Goal: Task Accomplishment & Management: Manage account settings

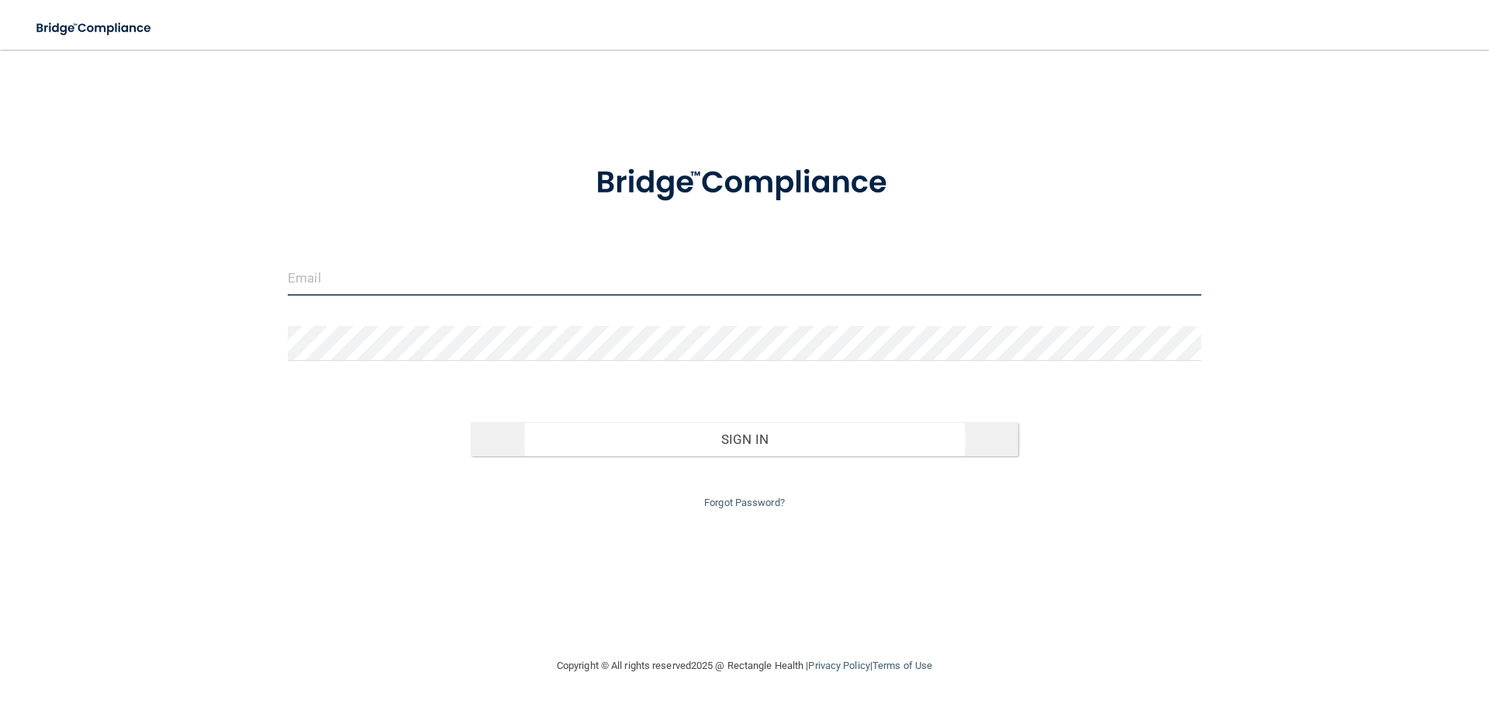
type input "[EMAIL_ADDRESS][DOMAIN_NAME]"
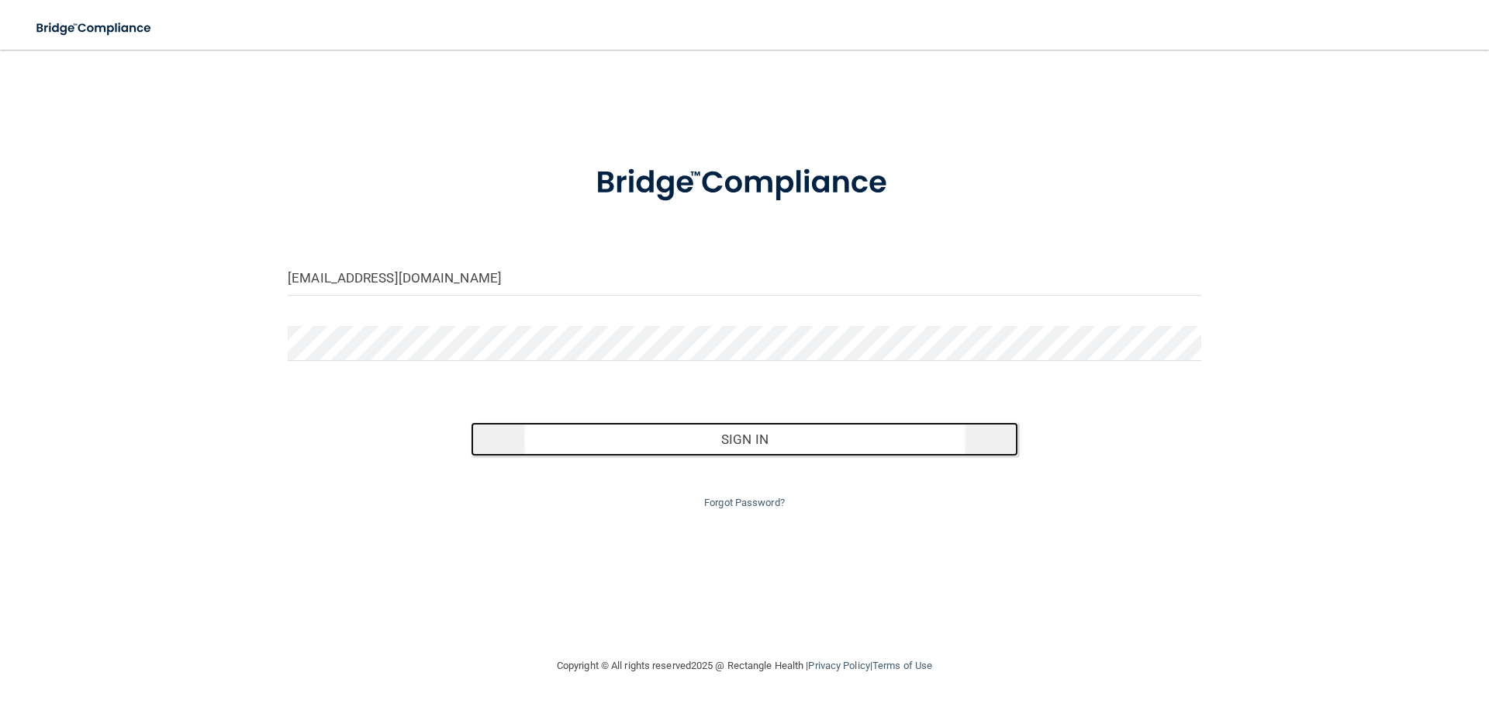
click at [690, 436] on button "Sign In" at bounding box center [745, 439] width 548 height 34
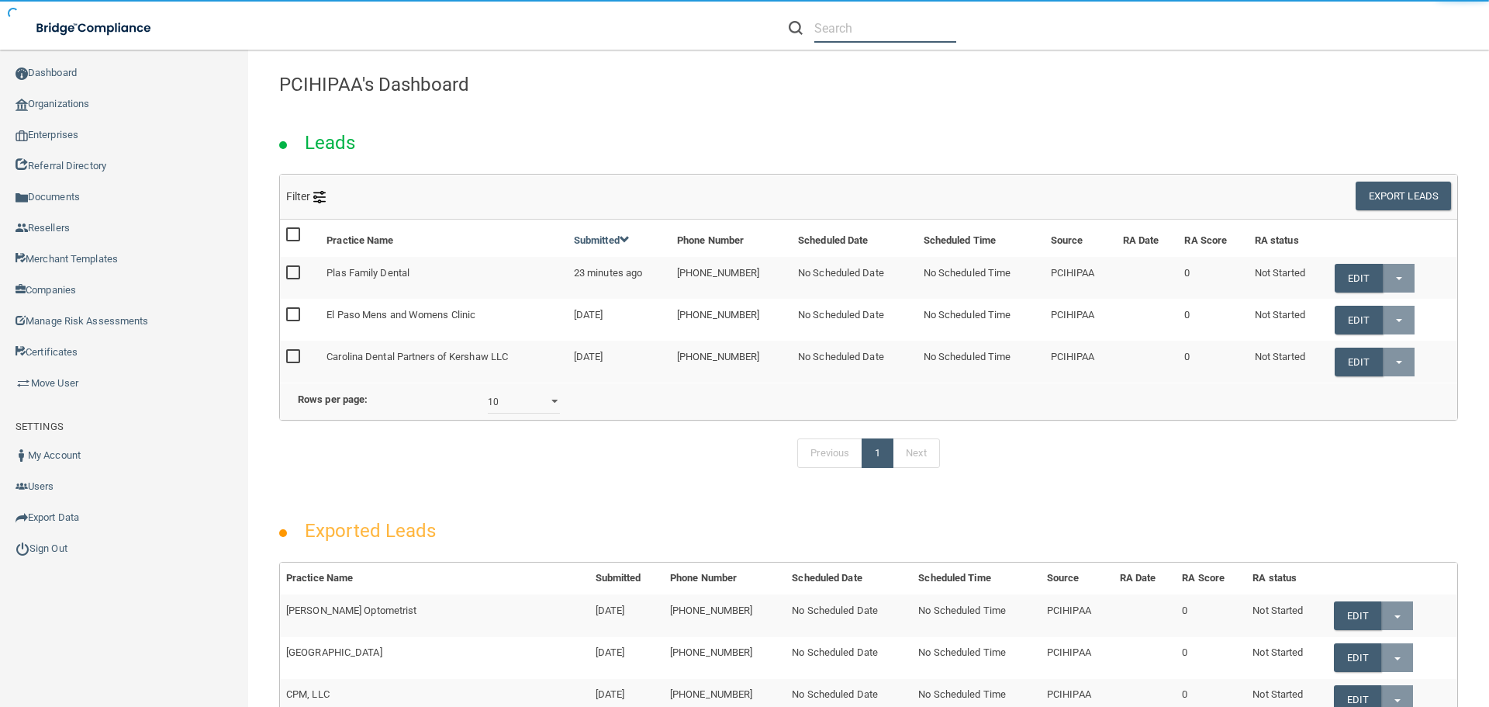
click at [852, 28] on input "text" at bounding box center [886, 28] width 142 height 29
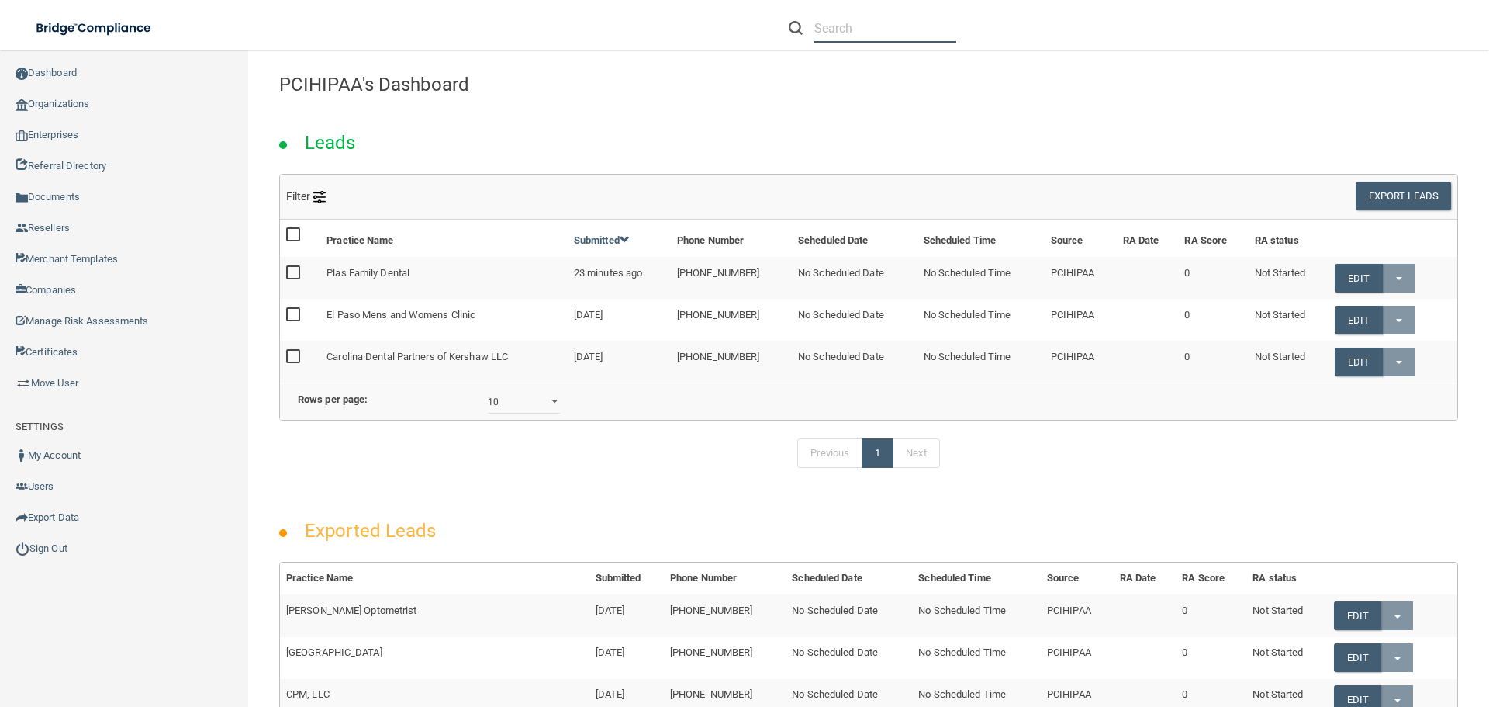
paste input "[PERSON_NAME] DDS PC"
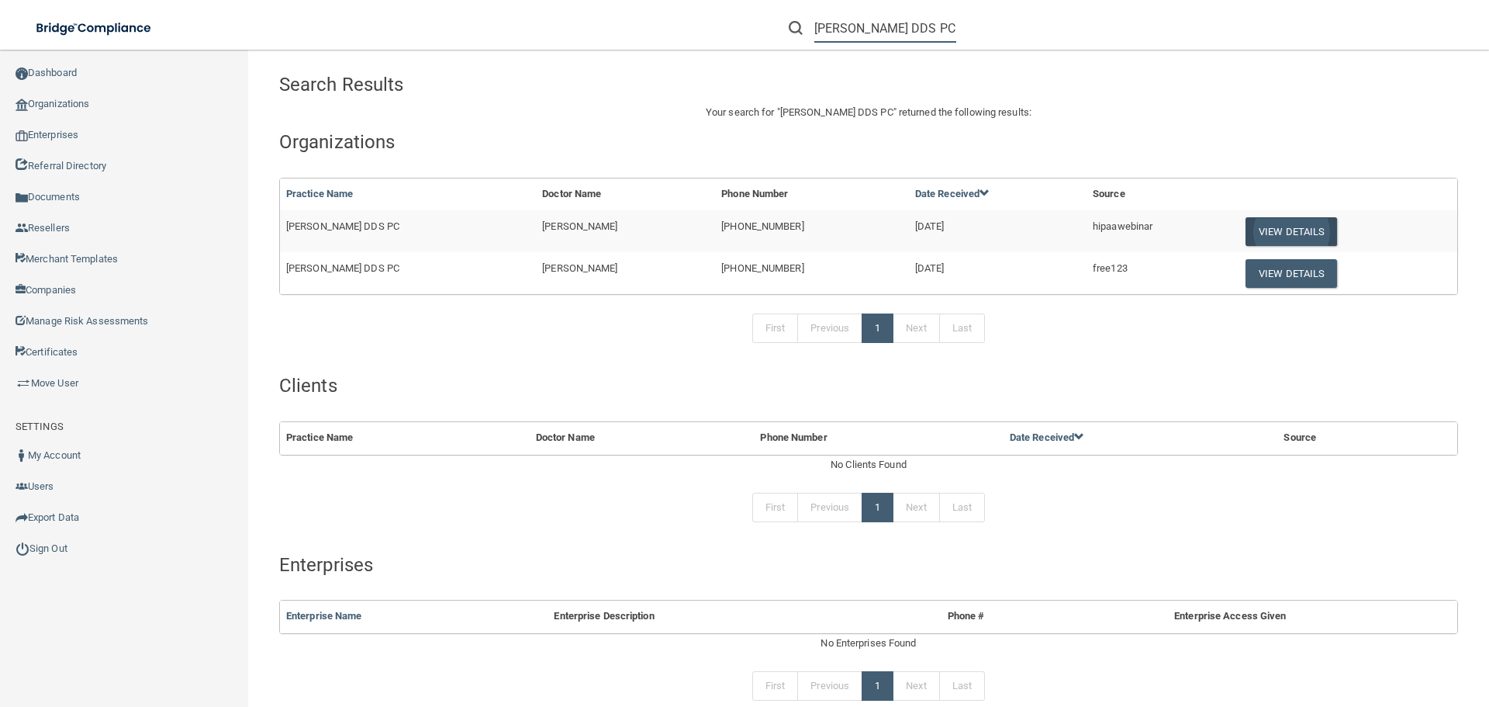
type input "[PERSON_NAME] DDS PC"
click at [1295, 229] on button "View Details" at bounding box center [1292, 231] width 92 height 29
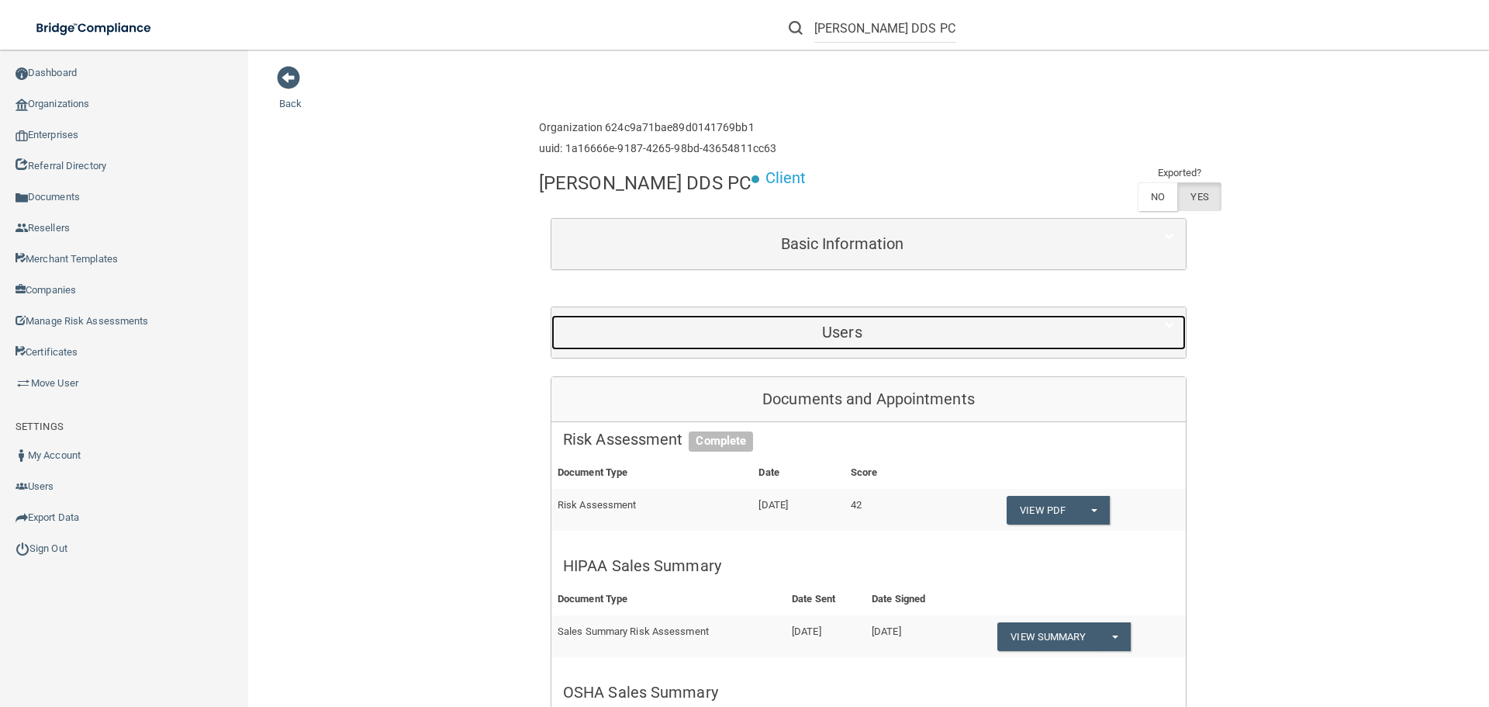
click at [628, 339] on h5 "Users" at bounding box center [842, 331] width 559 height 17
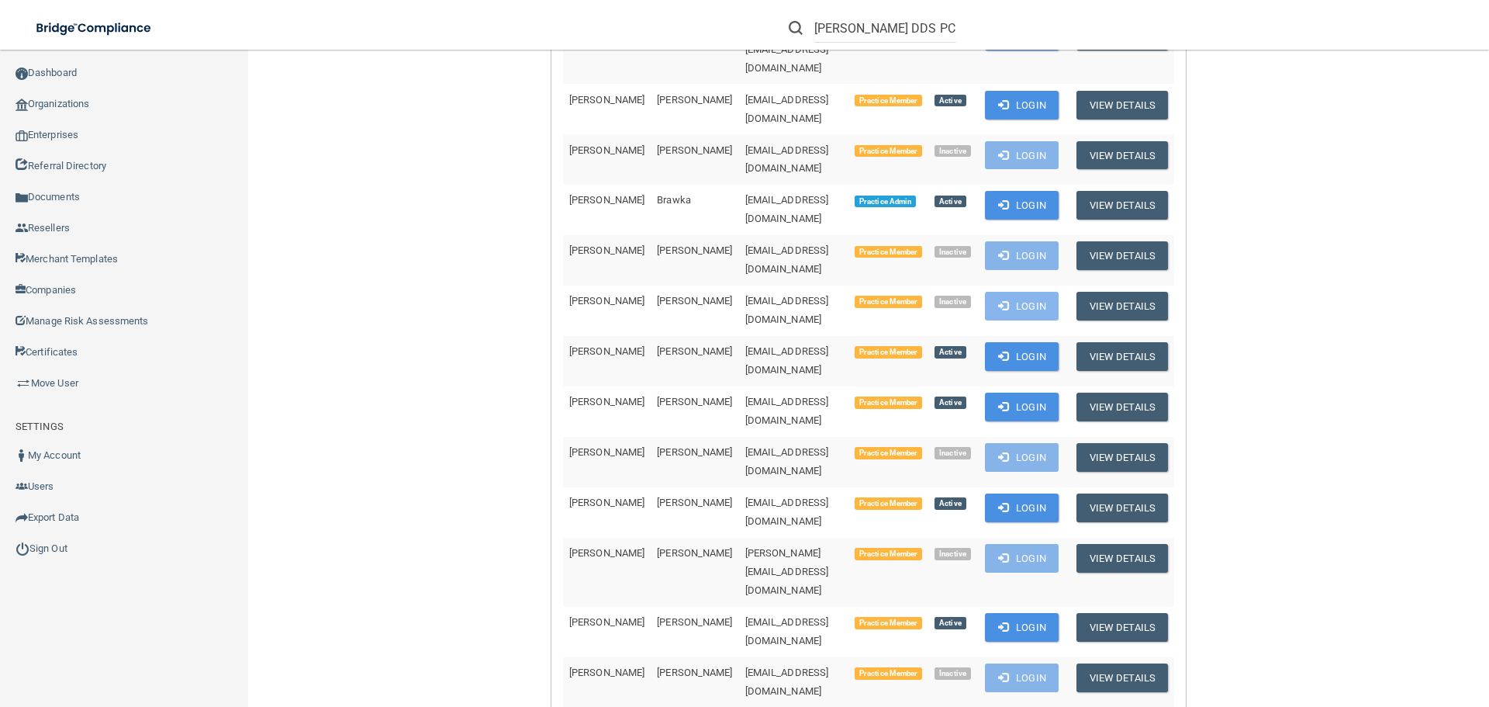
scroll to position [388, 0]
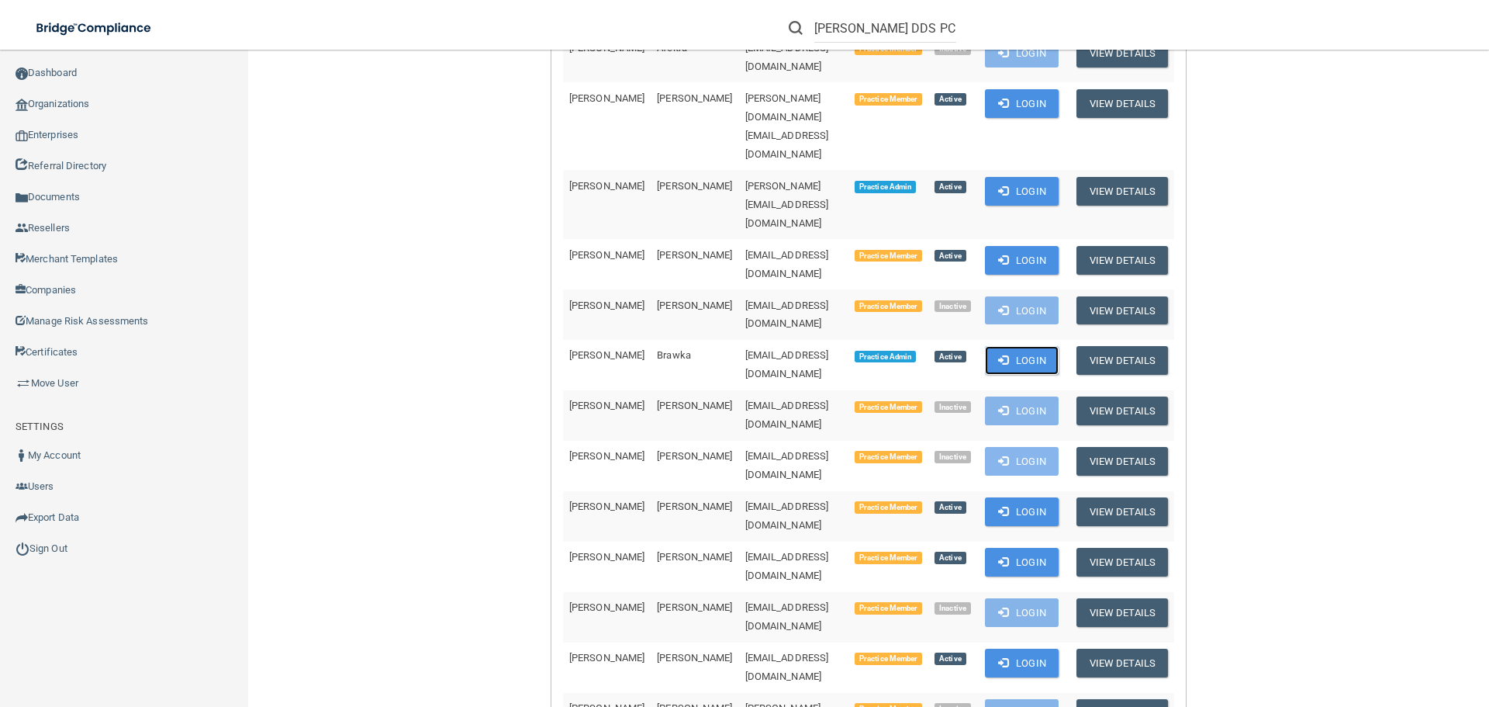
click at [1009, 346] on button "Login" at bounding box center [1022, 360] width 74 height 29
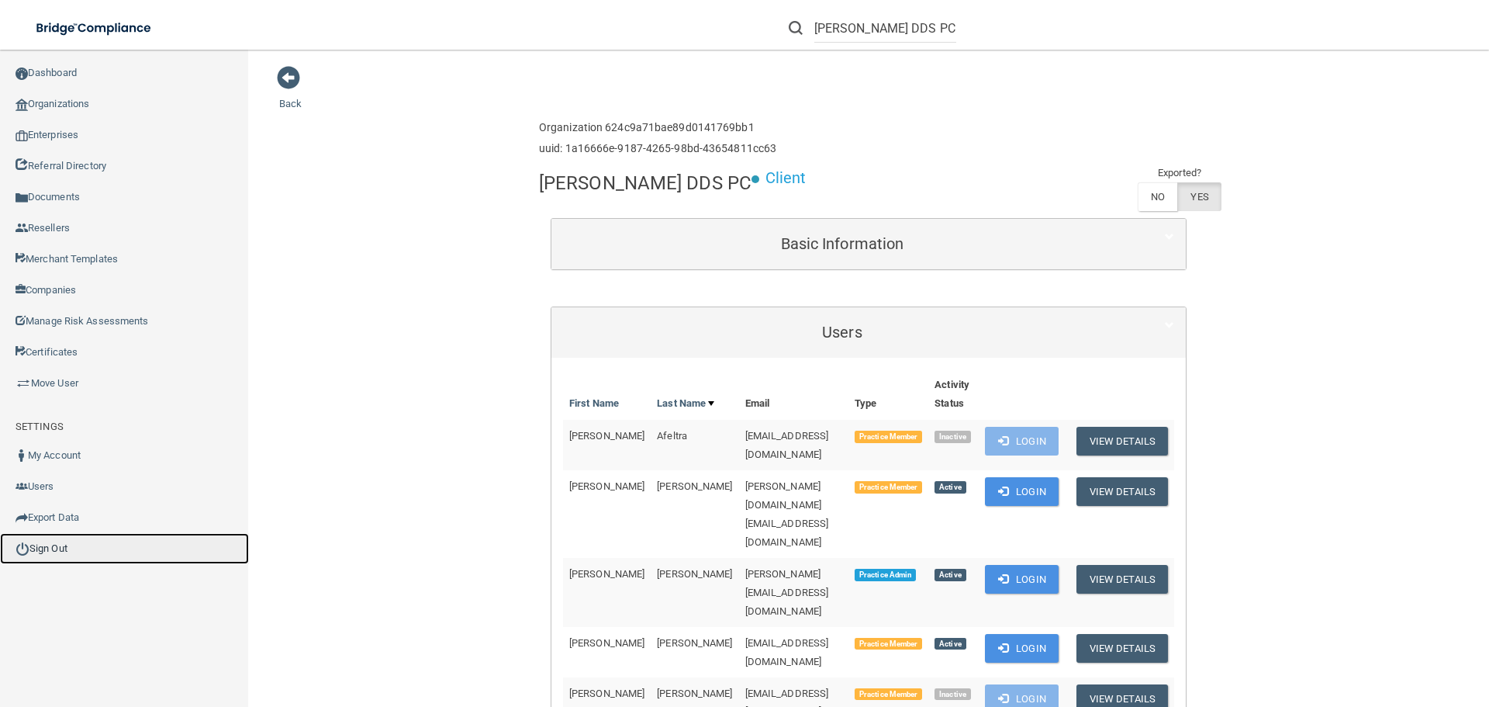
click at [57, 553] on link "Sign Out" at bounding box center [124, 548] width 249 height 31
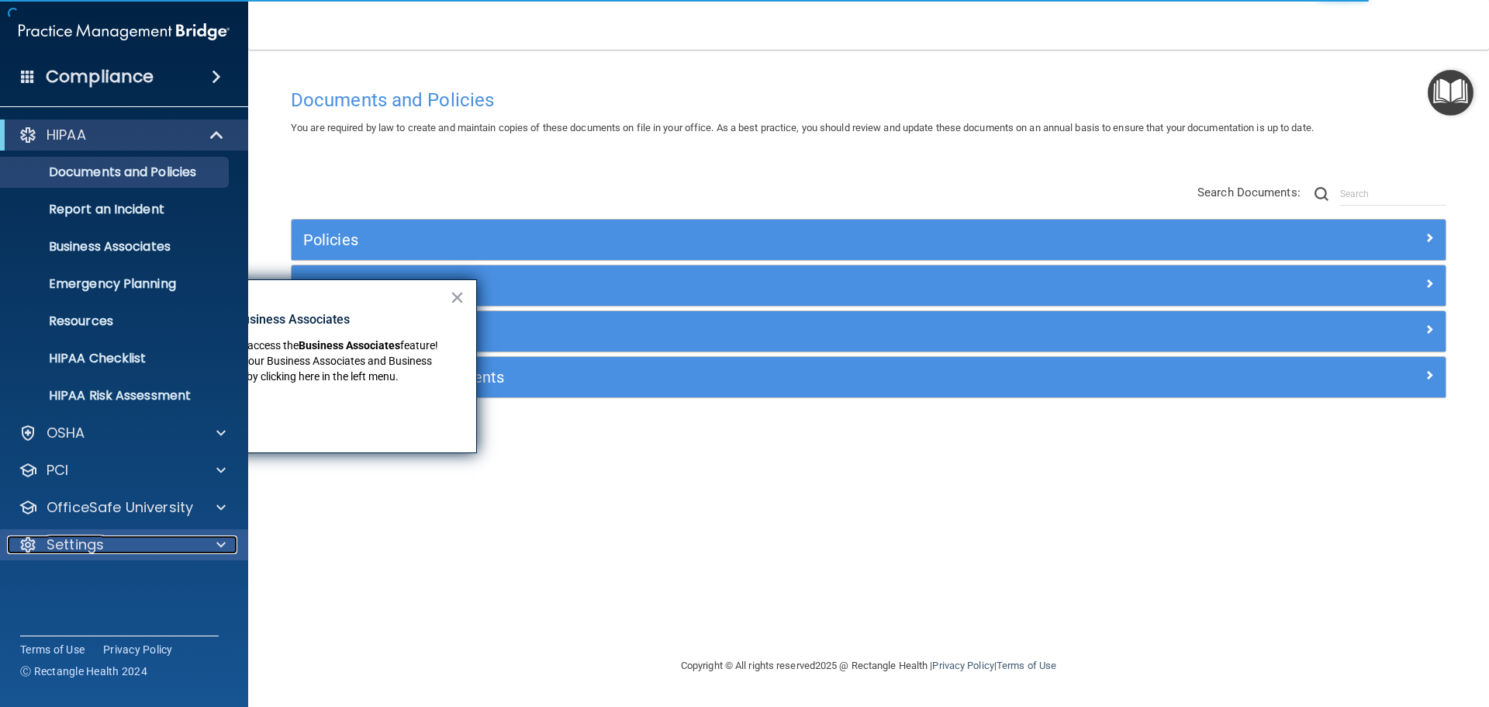
click at [221, 548] on span at bounding box center [220, 544] width 9 height 19
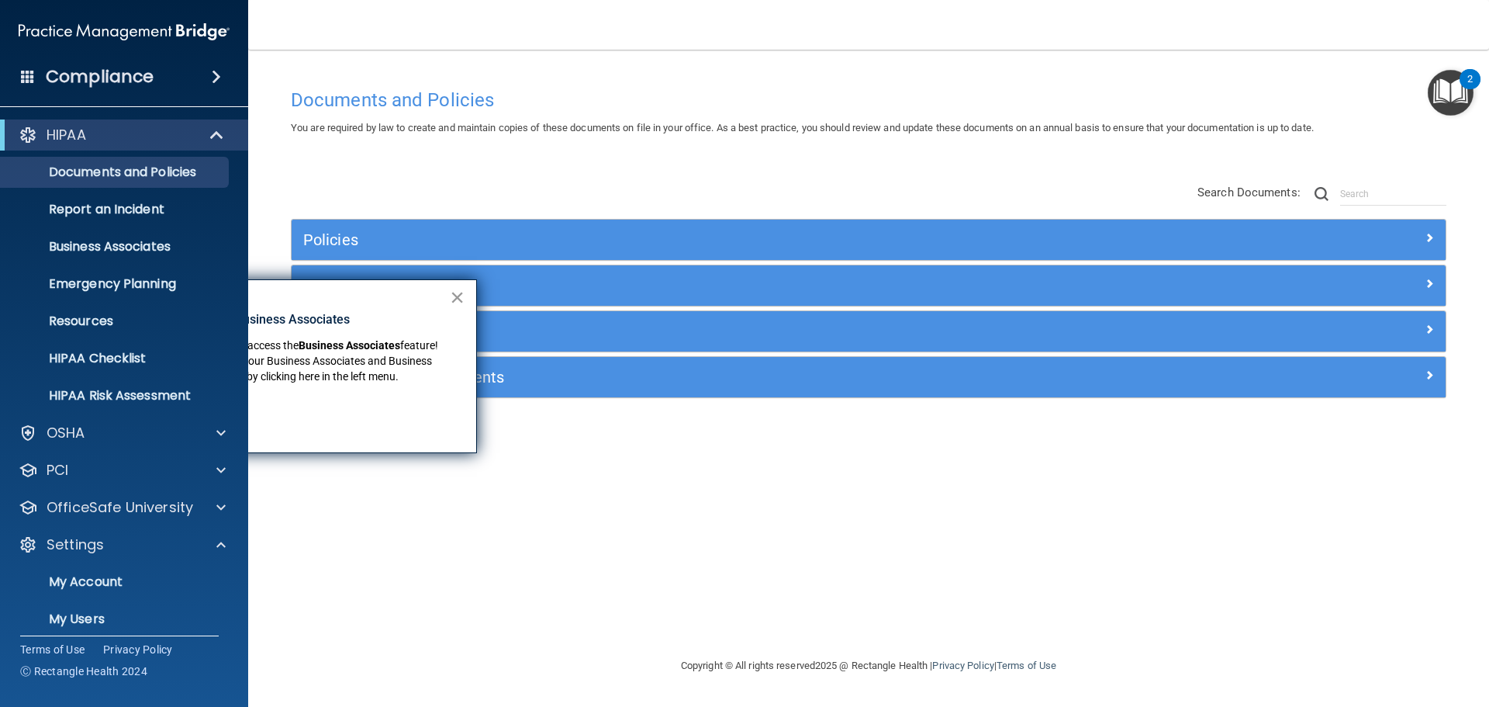
click at [458, 296] on button "×" at bounding box center [457, 297] width 15 height 25
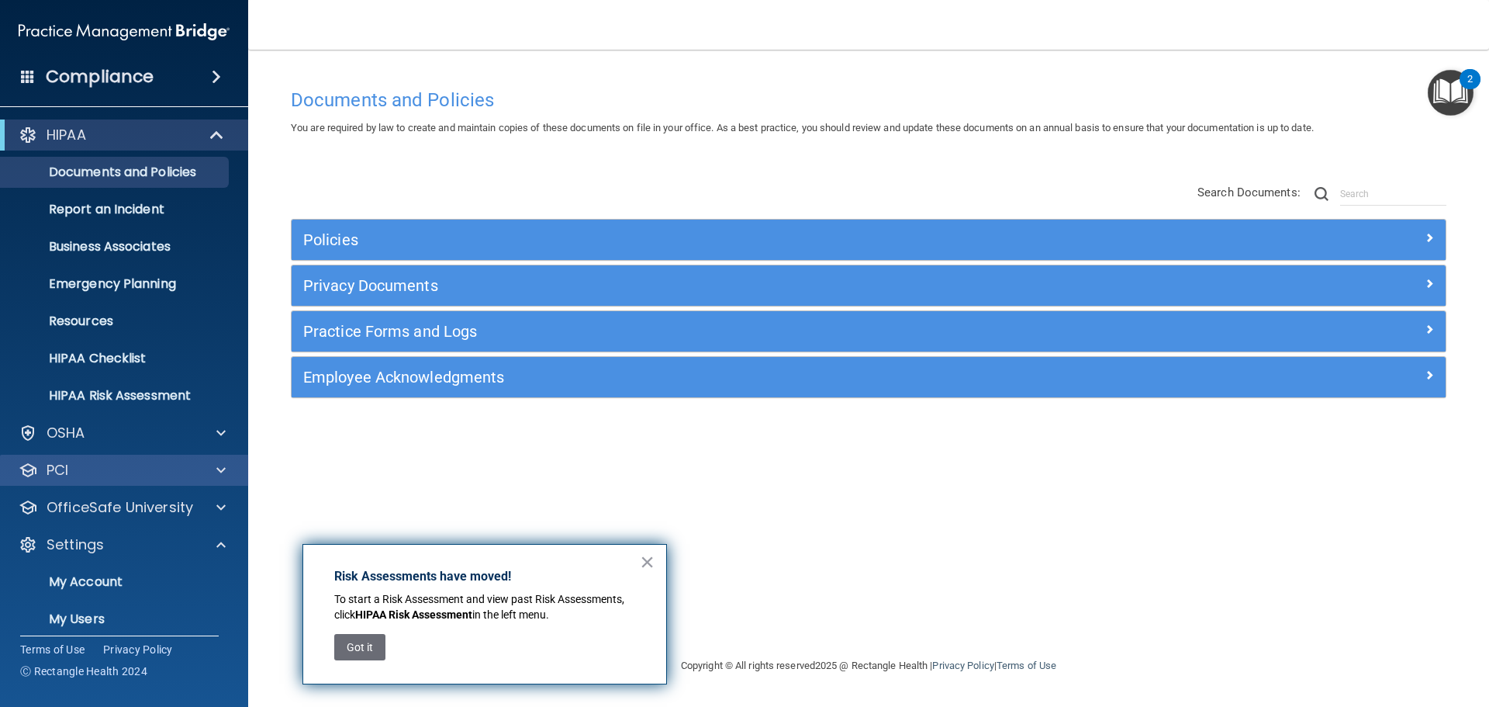
scroll to position [86, 0]
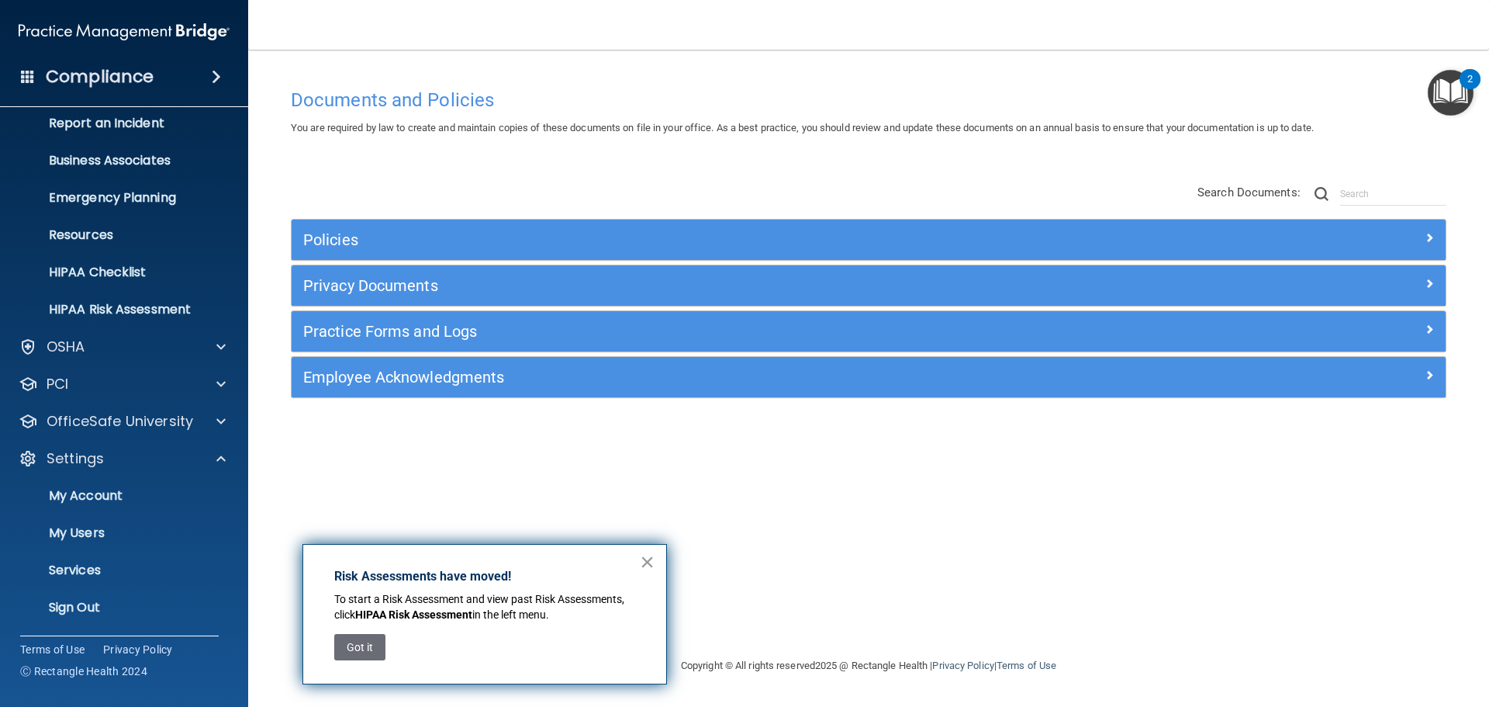
click at [643, 558] on button "×" at bounding box center [647, 561] width 15 height 25
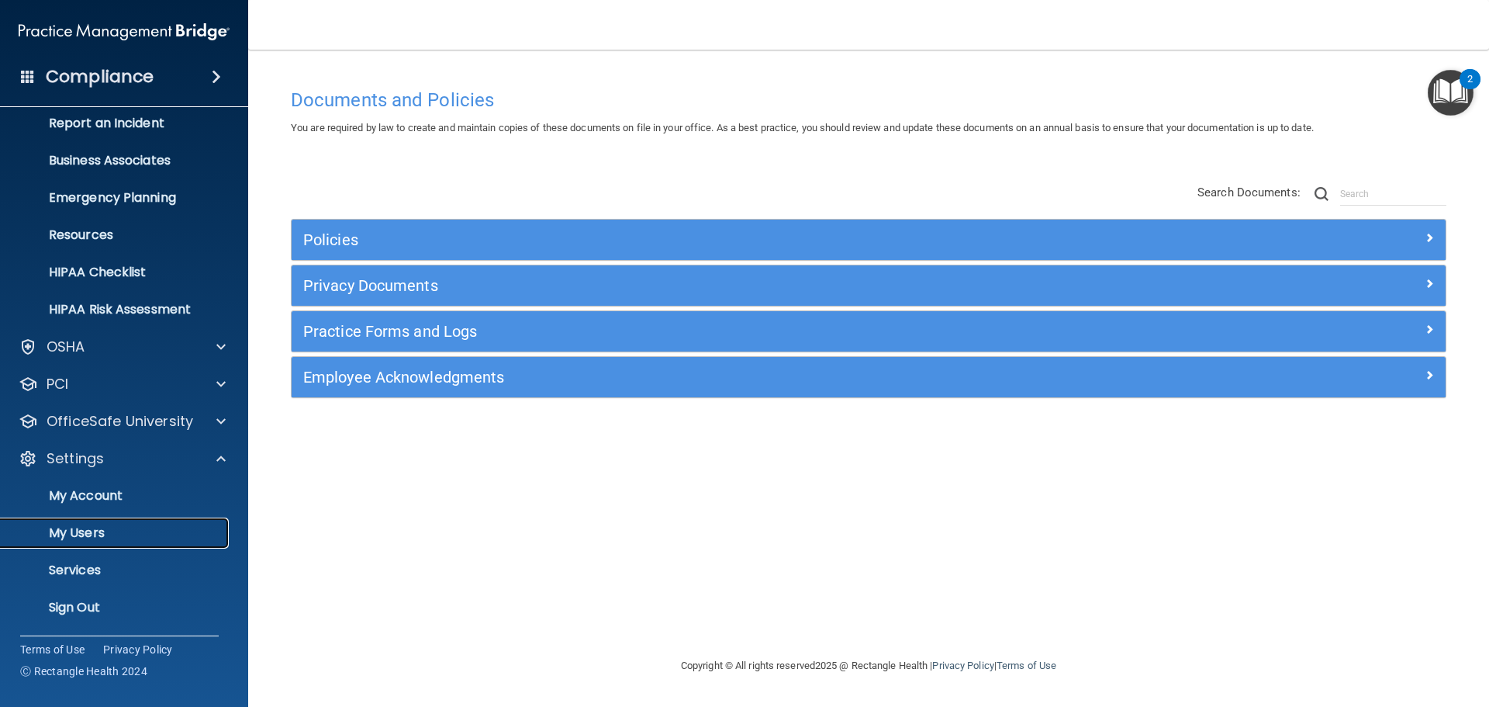
click at [77, 535] on p "My Users" at bounding box center [116, 533] width 212 height 16
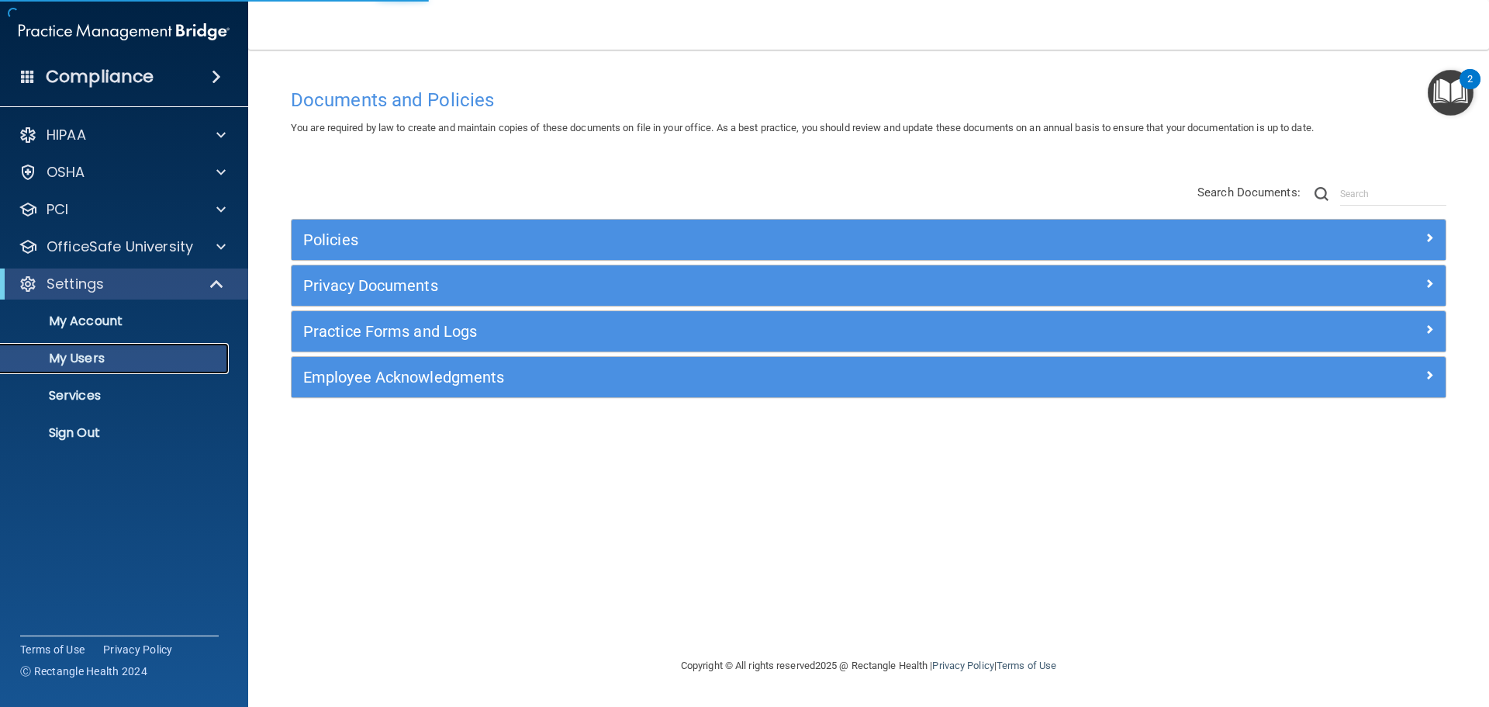
select select "20"
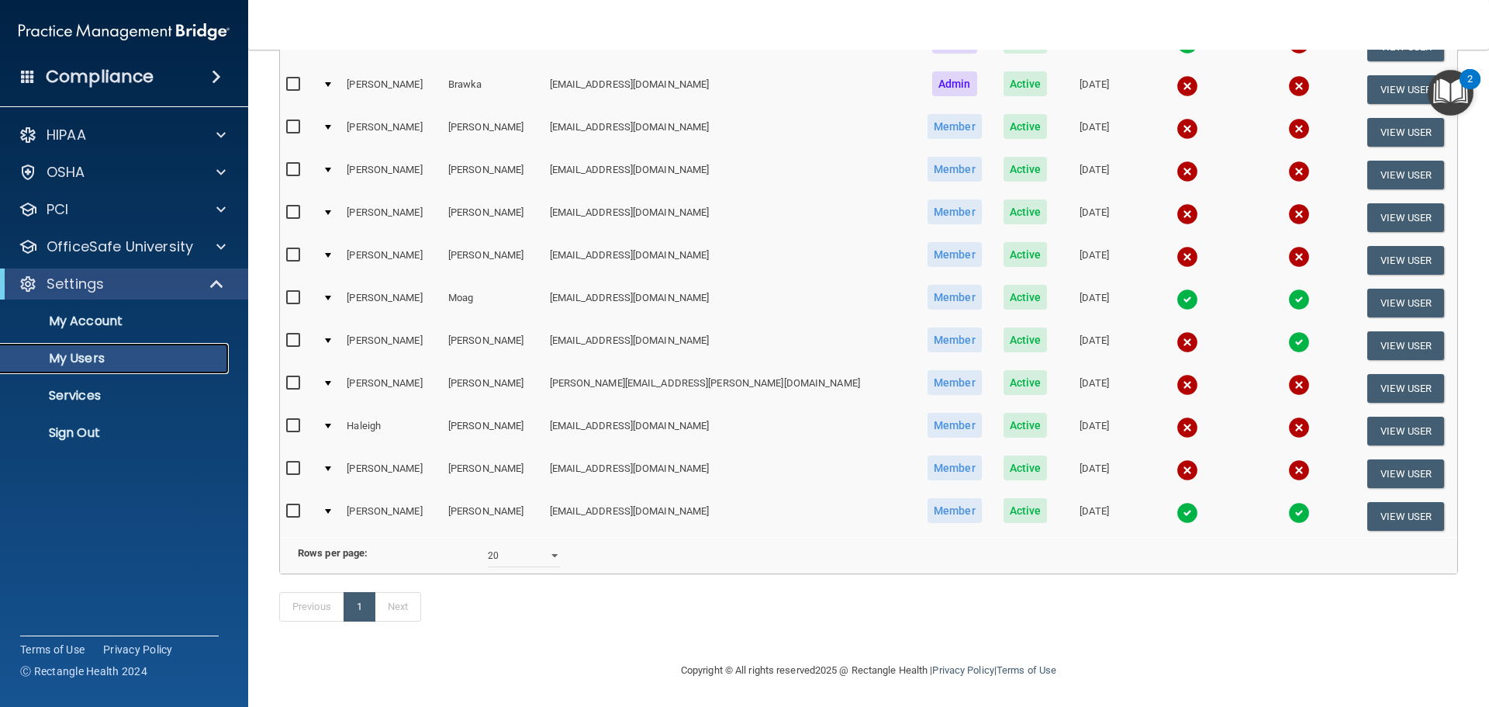
scroll to position [310, 0]
click at [1375, 202] on button "View User" at bounding box center [1406, 216] width 77 height 29
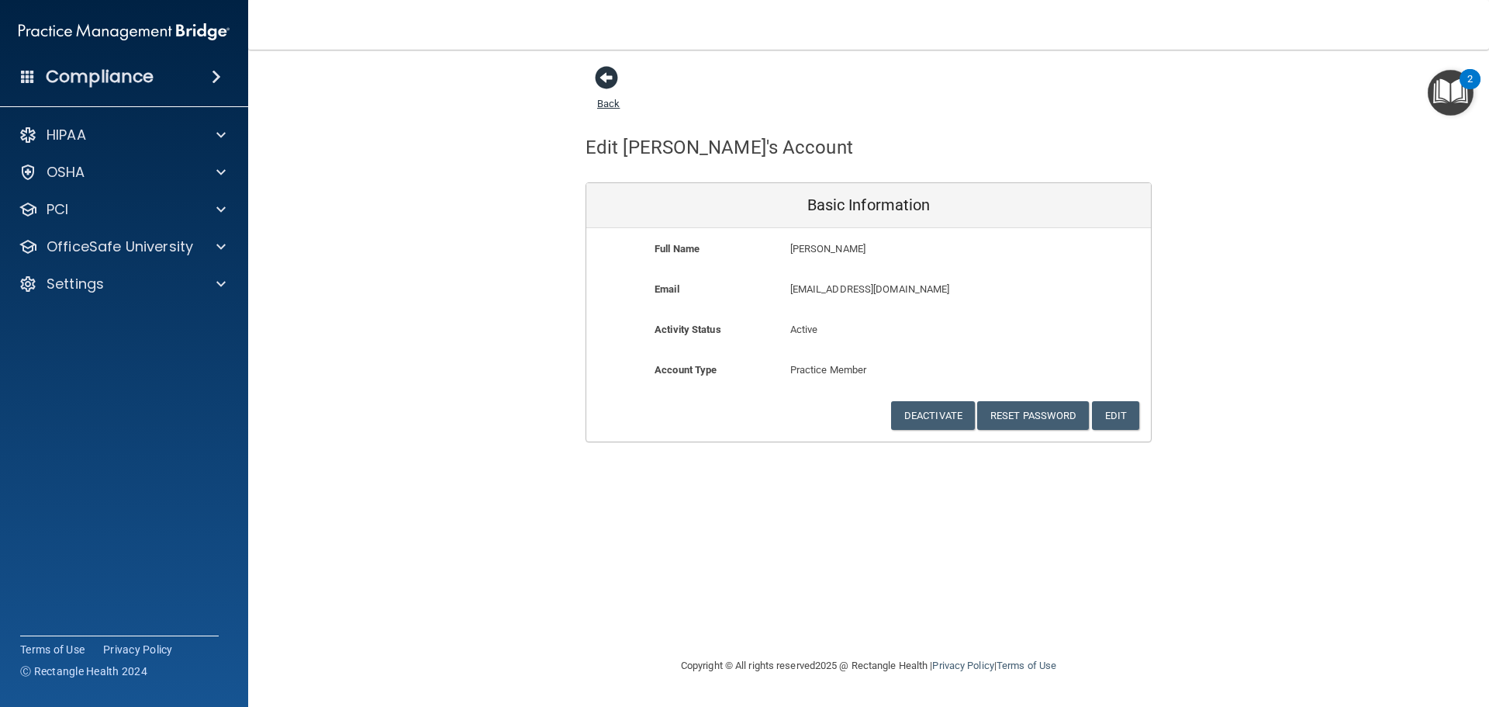
click at [601, 81] on span at bounding box center [606, 77] width 23 height 23
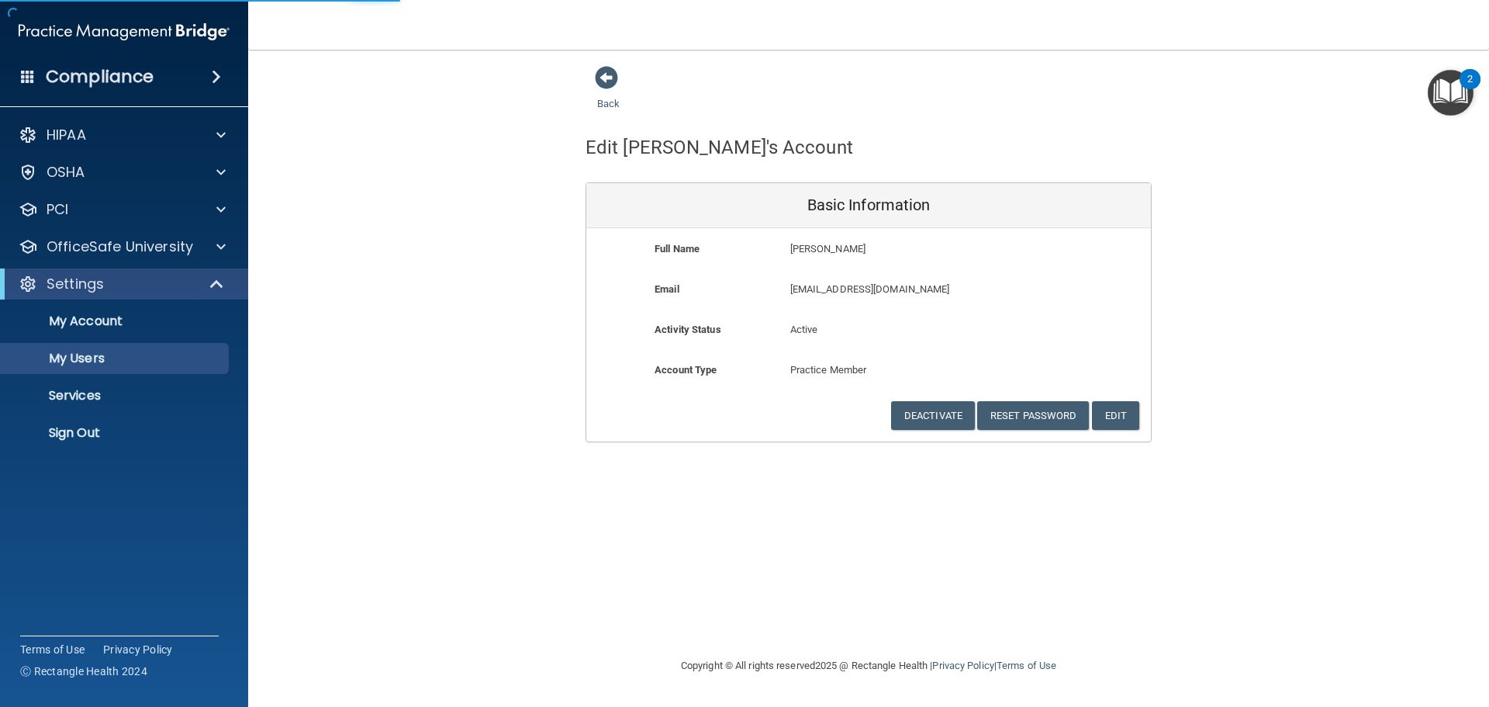
select select "20"
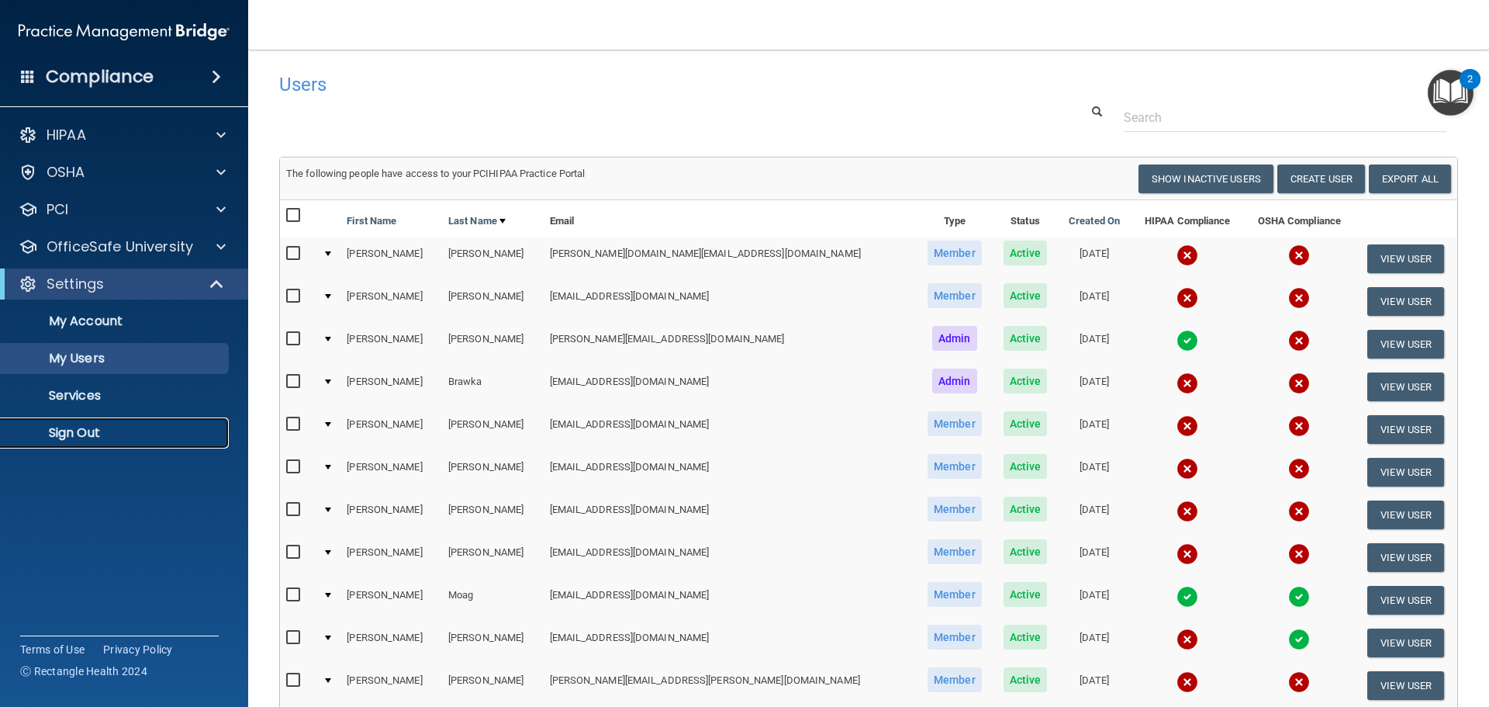
click at [67, 432] on p "Sign Out" at bounding box center [116, 433] width 212 height 16
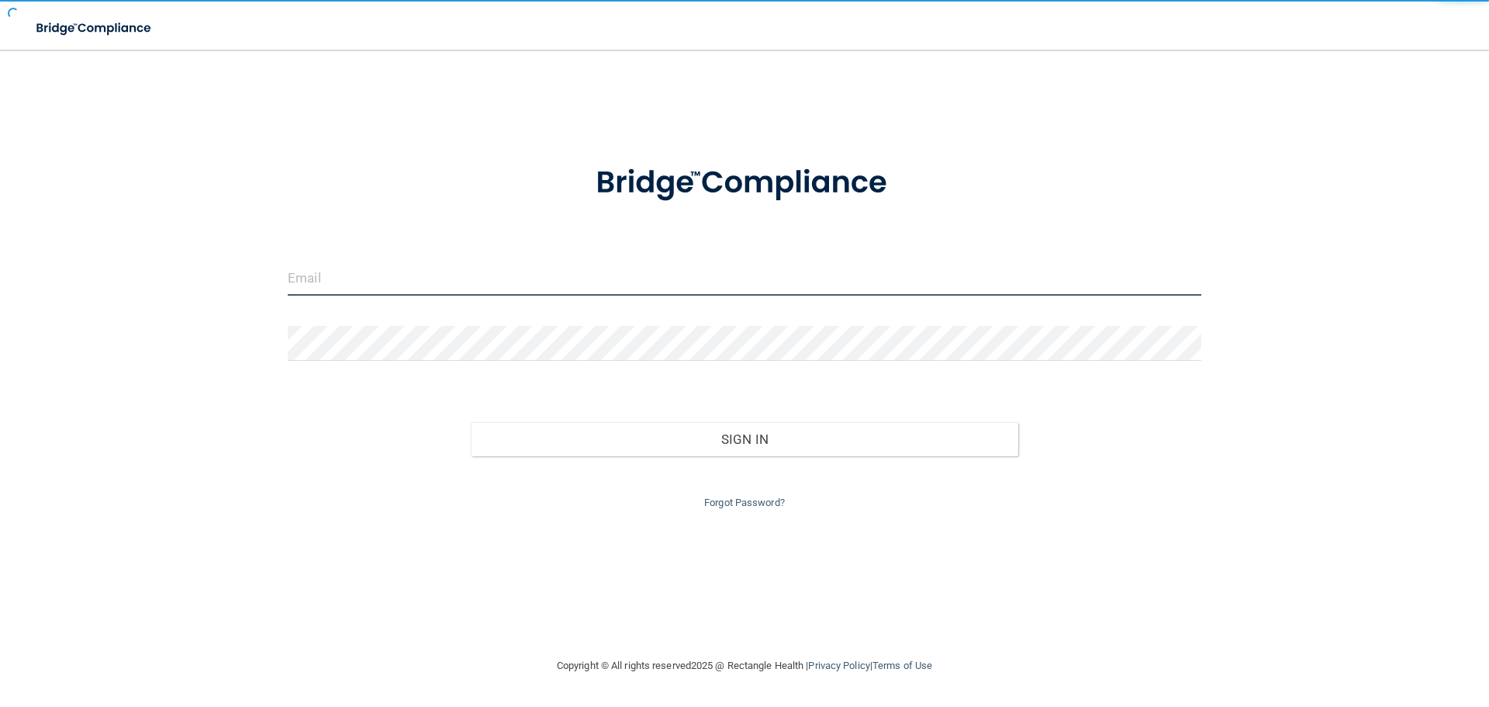
type input "[EMAIL_ADDRESS][DOMAIN_NAME]"
